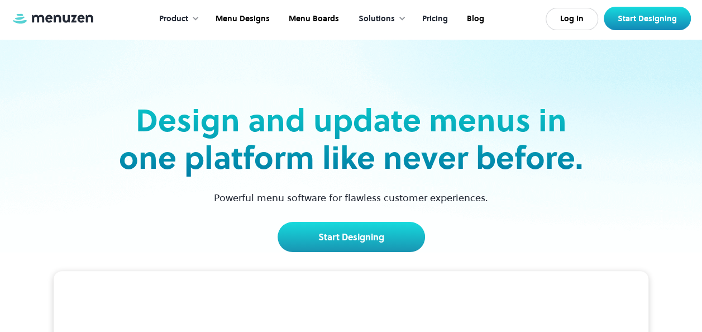
click at [435, 18] on link "Pricing" at bounding box center [433, 19] width 45 height 35
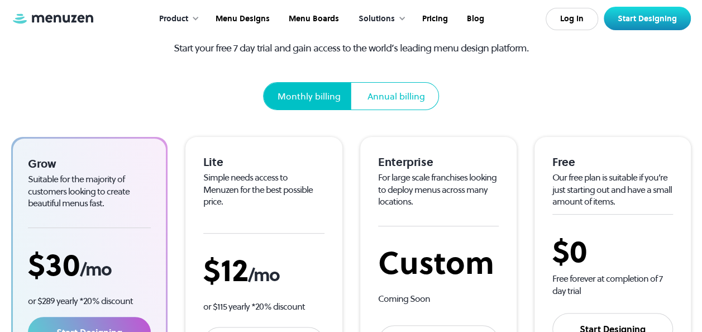
scroll to position [92, 0]
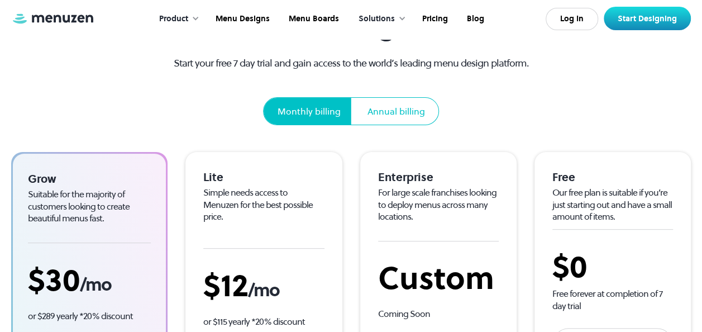
click at [258, 176] on div "Lite" at bounding box center [263, 177] width 121 height 15
click at [246, 186] on div "Simple needs access to Menuzen for the best possible price." at bounding box center [263, 204] width 121 height 36
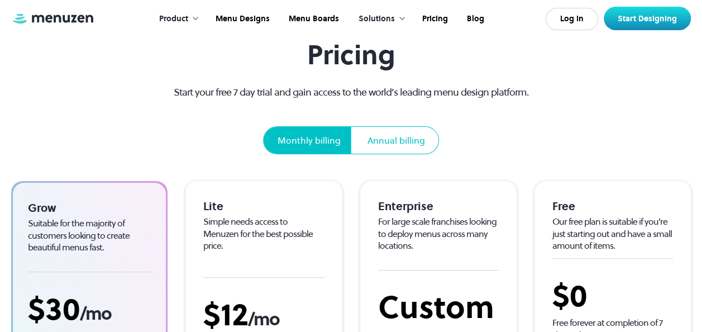
scroll to position [15, 0]
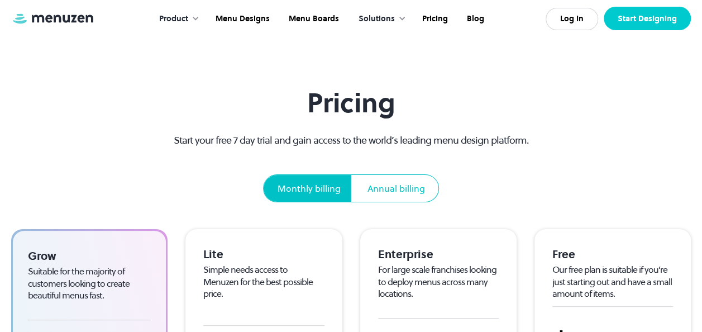
click at [644, 18] on link "Start Designing" at bounding box center [646, 18] width 87 height 23
